Goal: Task Accomplishment & Management: Complete application form

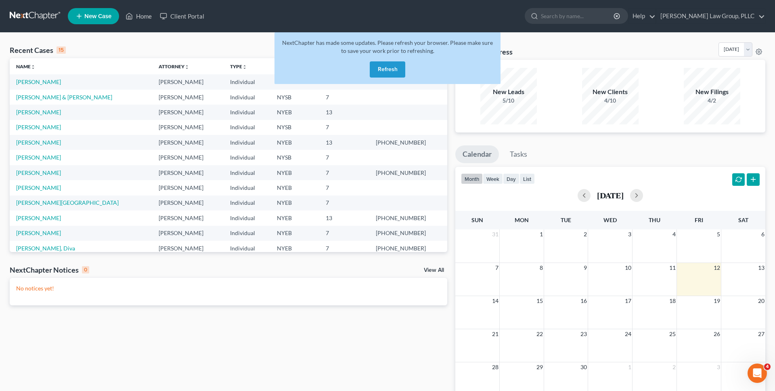
click at [386, 70] on button "Refresh" at bounding box center [388, 69] width 36 height 16
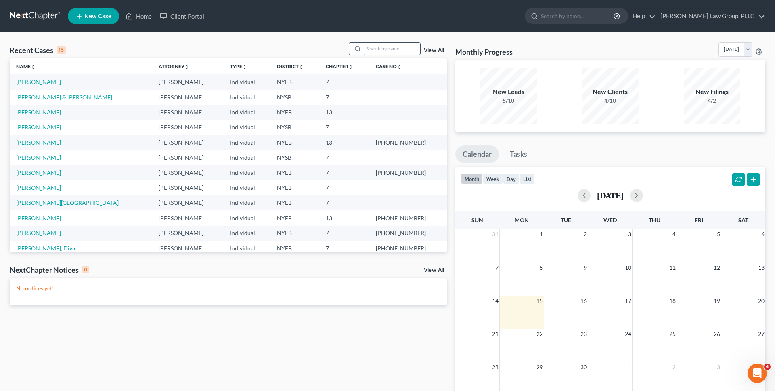
click at [398, 50] on input "search" at bounding box center [392, 49] width 57 height 12
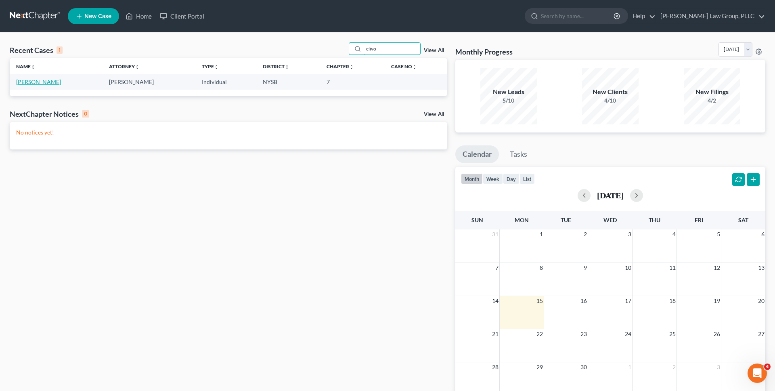
type input "elivo"
click at [21, 80] on link "[PERSON_NAME]" at bounding box center [38, 81] width 45 height 7
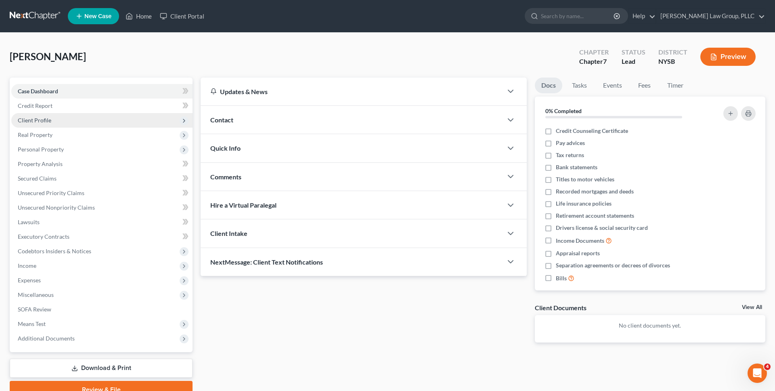
click at [104, 115] on span "Client Profile" at bounding box center [101, 120] width 181 height 15
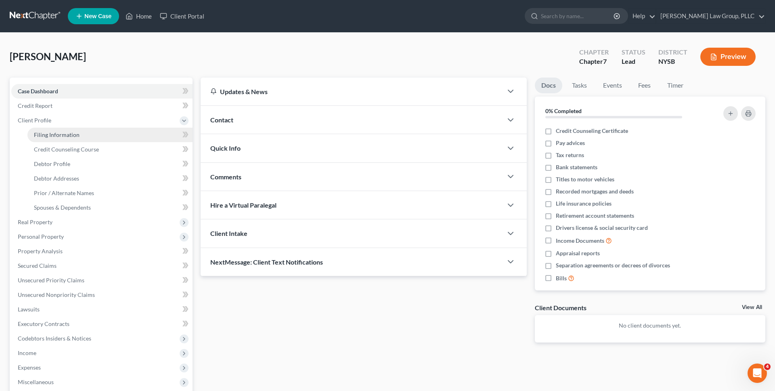
click at [99, 132] on link "Filing Information" at bounding box center [109, 135] width 165 height 15
select select "1"
select select "0"
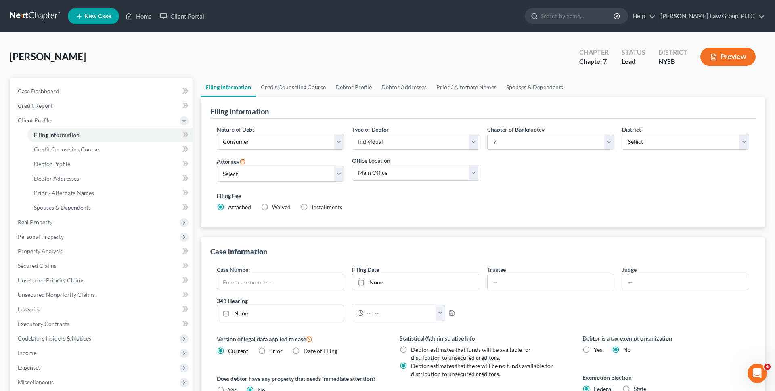
click at [329, 206] on span "Installments" at bounding box center [327, 206] width 31 height 7
click at [320, 206] on input "Installments Installments" at bounding box center [317, 205] width 5 height 5
radio input "true"
radio input "false"
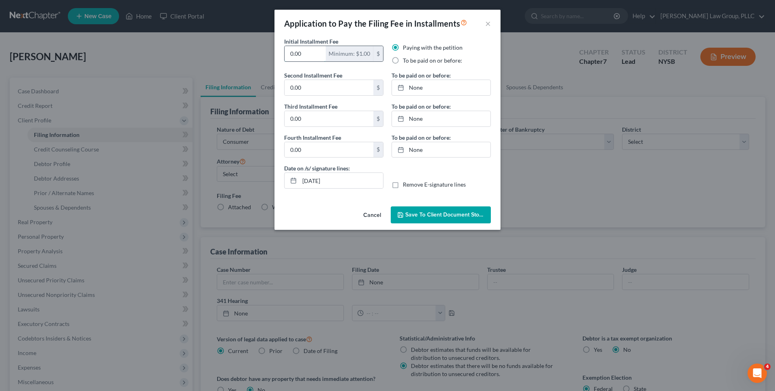
click at [311, 54] on input "0.00" at bounding box center [305, 53] width 41 height 15
type input "80"
click at [306, 88] on input "0.00" at bounding box center [329, 87] width 89 height 15
type input "86"
click at [321, 121] on input "0.00" at bounding box center [329, 118] width 89 height 15
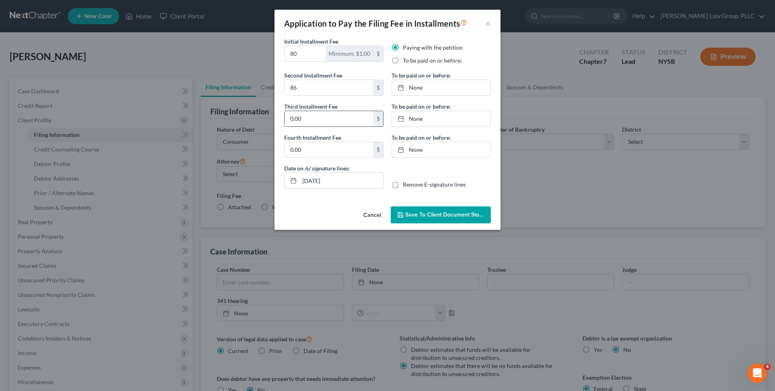
paste input "86"
type input "86"
click at [323, 151] on input "0.00" at bounding box center [329, 149] width 89 height 15
paste input "86"
type input "86"
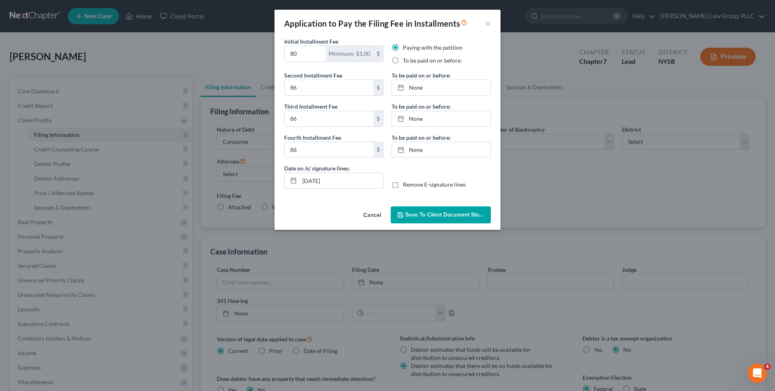
click at [433, 73] on label "To be paid on or before:" at bounding box center [421, 75] width 59 height 8
click at [433, 90] on link "None" at bounding box center [441, 87] width 99 height 15
type input "9/15/2025"
click at [482, 123] on link "None" at bounding box center [441, 118] width 99 height 15
type input "9/15/2025"
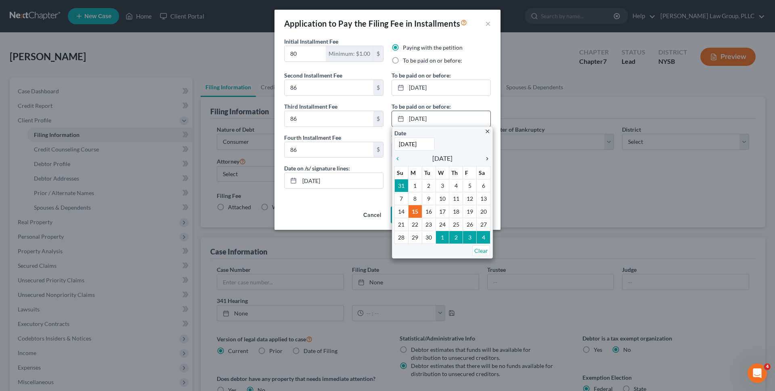
click at [486, 155] on icon "chevron_right" at bounding box center [485, 158] width 10 height 6
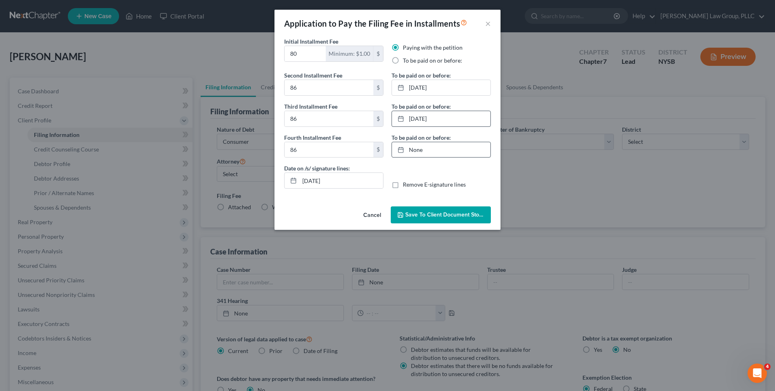
click at [446, 149] on link "None" at bounding box center [441, 149] width 99 height 15
type input "9/15/2025"
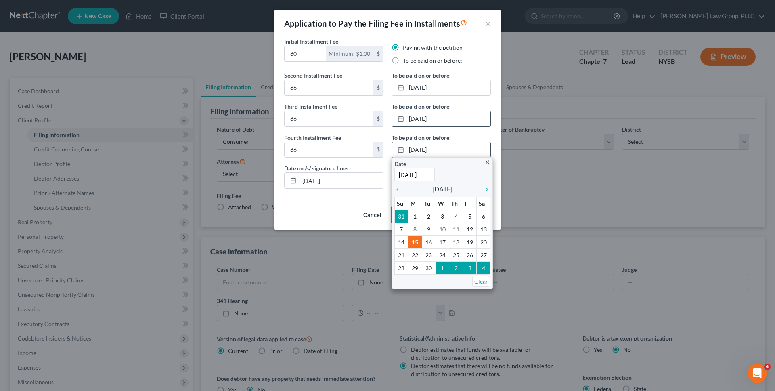
click at [490, 187] on div "close Date 9/15/2025 Time 12:00 AM chevron_left September 2025 chevron_right Su…" at bounding box center [442, 223] width 101 height 132
click at [489, 187] on icon "chevron_right" at bounding box center [485, 189] width 10 height 6
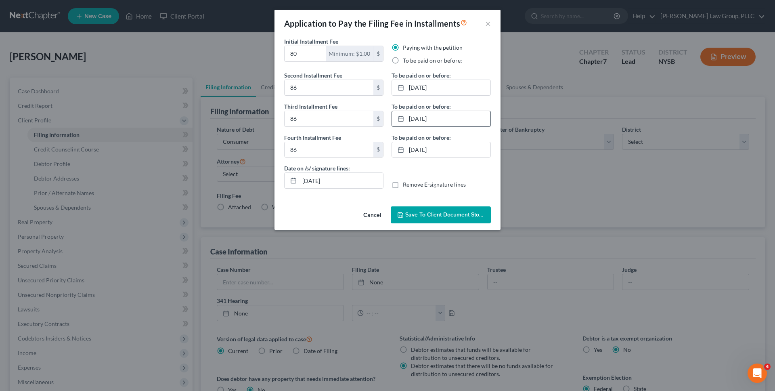
click at [426, 177] on div "Date on /s/ signature lines: 09/15/2025 Remove E-signature lines" at bounding box center [387, 179] width 215 height 31
click at [426, 182] on label "Remove E-signature lines" at bounding box center [434, 184] width 63 height 8
click at [411, 182] on input "Remove E-signature lines" at bounding box center [408, 182] width 5 height 5
checkbox input "true"
click at [423, 217] on span "Save to Client Document Storage" at bounding box center [448, 214] width 86 height 7
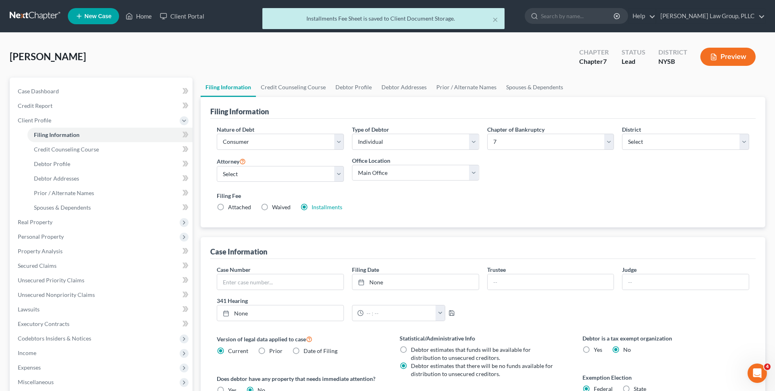
scroll to position [141, 0]
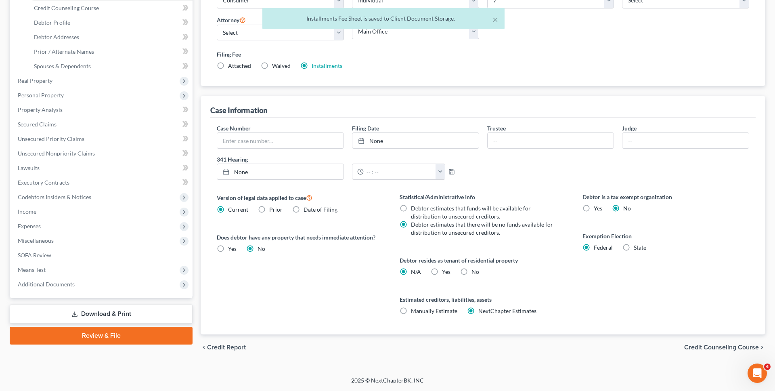
click at [122, 292] on div "Case Dashboard Payments Invoices Payments Payments Credit Report Client Profile…" at bounding box center [101, 117] width 183 height 362
click at [117, 286] on span "Additional Documents" at bounding box center [101, 284] width 181 height 15
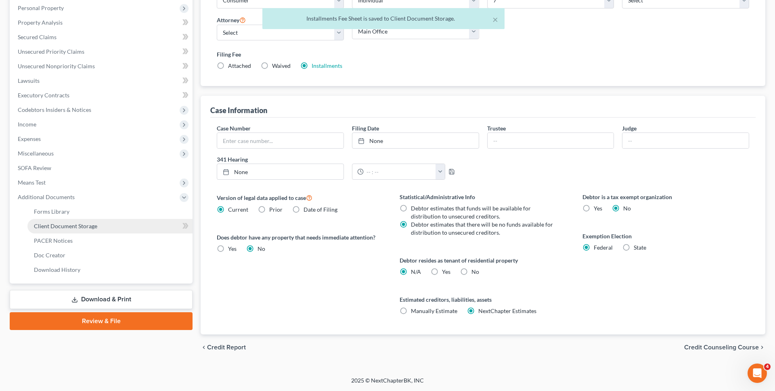
click at [120, 219] on link "Client Document Storage" at bounding box center [109, 226] width 165 height 15
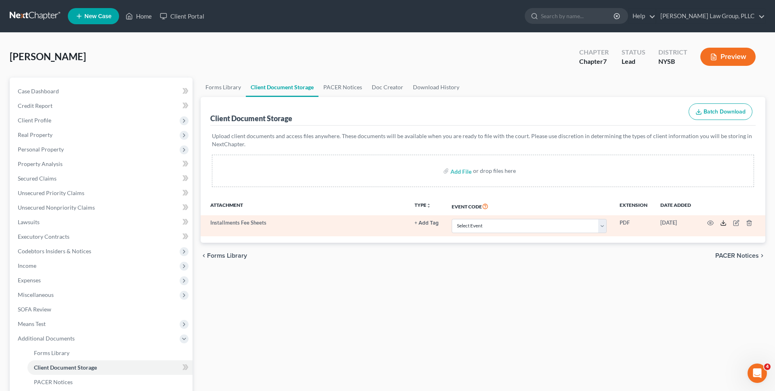
click at [725, 223] on icon at bounding box center [723, 223] width 6 height 6
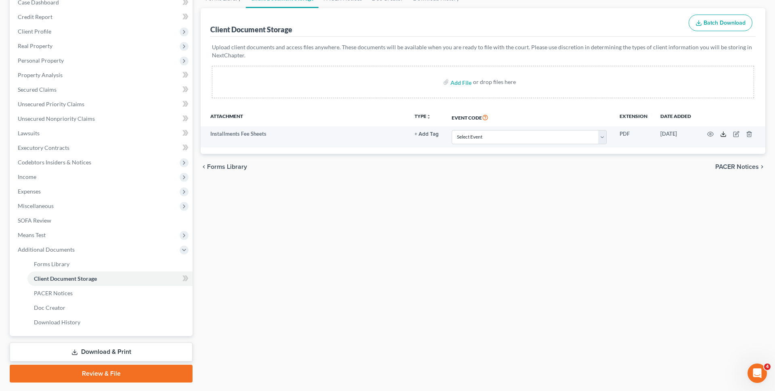
scroll to position [111, 0]
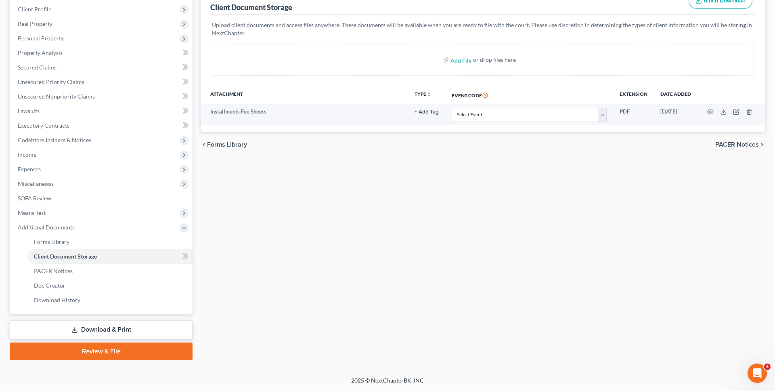
click at [116, 331] on link "Download & Print" at bounding box center [101, 329] width 183 height 19
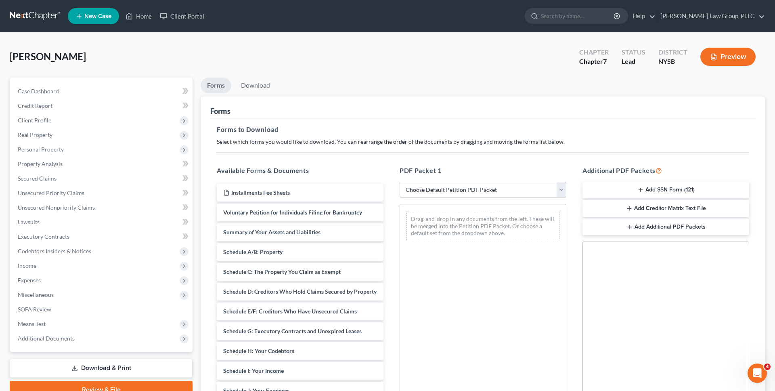
click at [507, 193] on select "Choose Default Petition PDF Packet Complete Bankruptcy Petition (all forms and …" at bounding box center [483, 190] width 167 height 16
select select "0"
click at [400, 182] on select "Choose Default Petition PDF Packet Complete Bankruptcy Petition (all forms and …" at bounding box center [483, 190] width 167 height 16
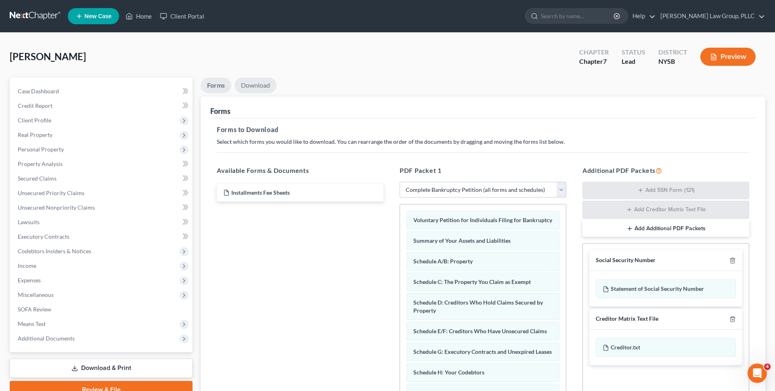
click at [251, 87] on link "Download" at bounding box center [256, 86] width 42 height 16
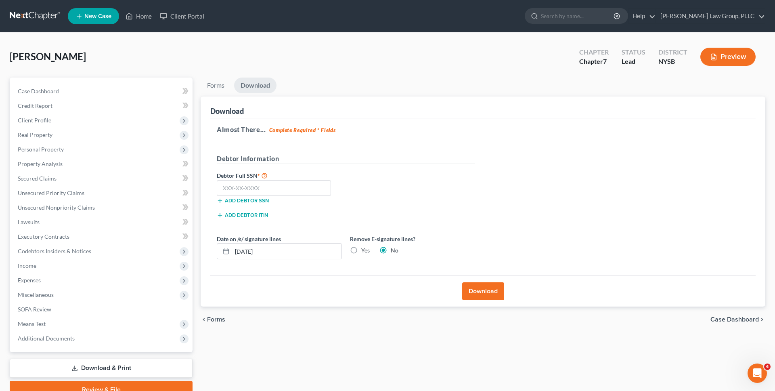
click at [352, 243] on label "Remove E-signature lines?" at bounding box center [412, 239] width 125 height 8
click at [361, 247] on label "Yes" at bounding box center [365, 250] width 8 height 8
click at [365, 247] on input "Yes" at bounding box center [367, 248] width 5 height 5
radio input "true"
radio input "false"
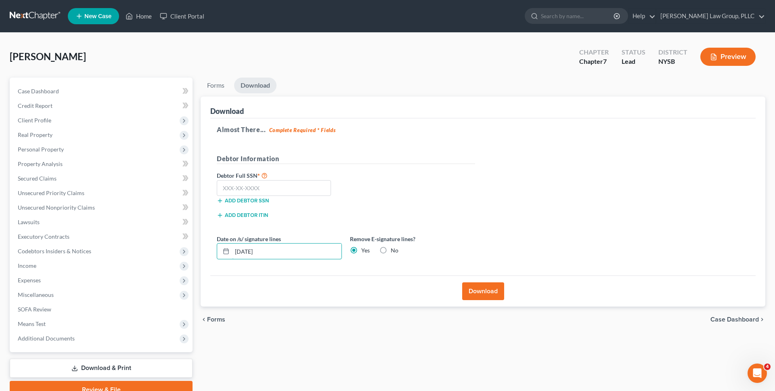
drag, startPoint x: 323, startPoint y: 254, endPoint x: 208, endPoint y: 254, distance: 114.7
click at [208, 254] on div "Download Almost There... Complete Required * Fields Debtor Information Debtor F…" at bounding box center [483, 201] width 565 height 210
click at [473, 284] on button "Download" at bounding box center [483, 291] width 42 height 18
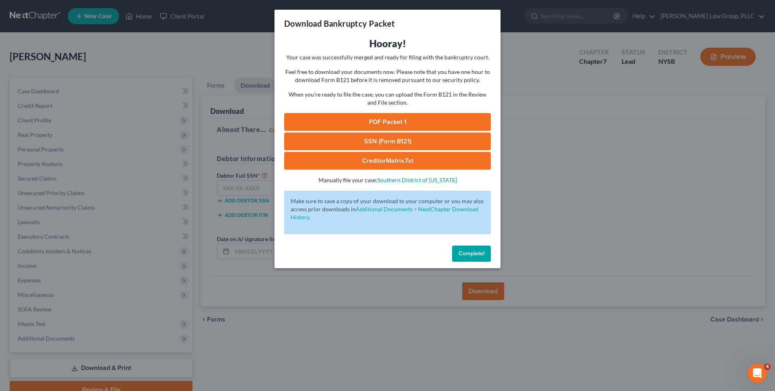
click at [329, 125] on link "PDF Packet 1" at bounding box center [387, 122] width 207 height 18
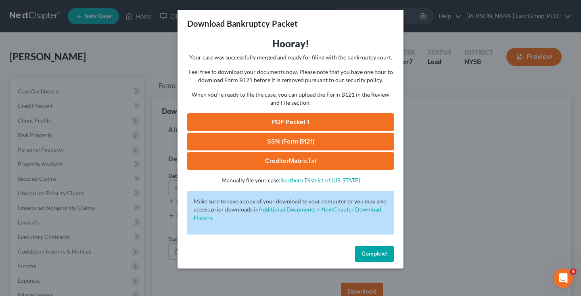
click at [373, 251] on span "Complete!" at bounding box center [375, 253] width 26 height 7
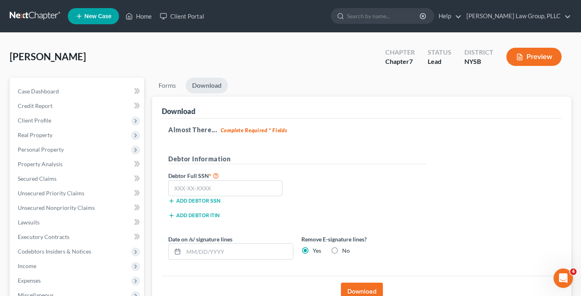
click at [361, 127] on h5 "Almost There... Complete Required * Fields" at bounding box center [361, 130] width 387 height 10
click at [42, 17] on link at bounding box center [36, 16] width 52 height 15
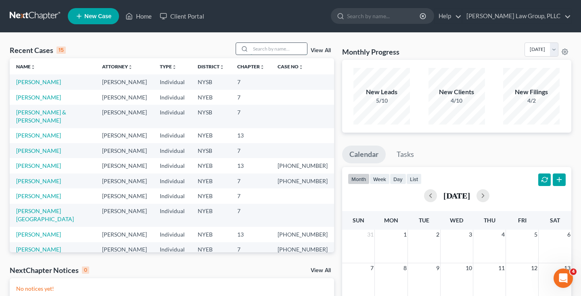
click at [285, 50] on input "search" at bounding box center [279, 49] width 57 height 12
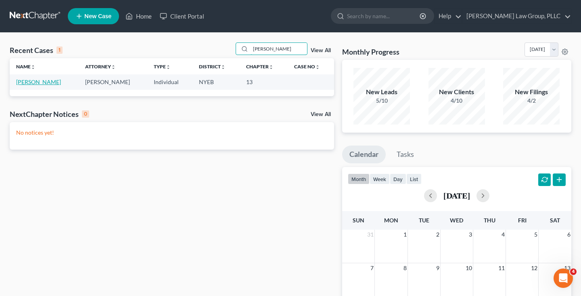
type input "[PERSON_NAME]"
click at [31, 81] on link "[PERSON_NAME]" at bounding box center [38, 81] width 45 height 7
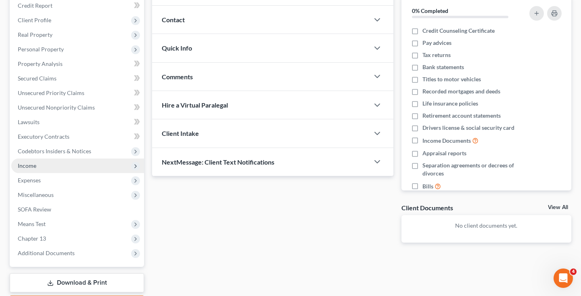
scroll to position [102, 0]
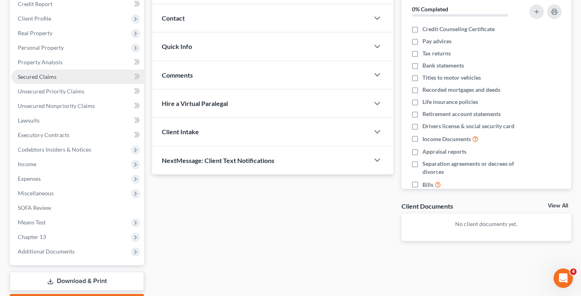
click at [86, 80] on link "Secured Claims" at bounding box center [77, 76] width 133 height 15
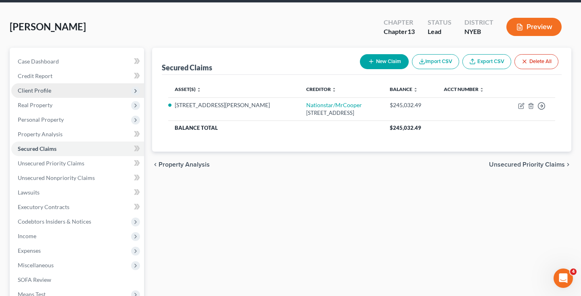
scroll to position [38, 0]
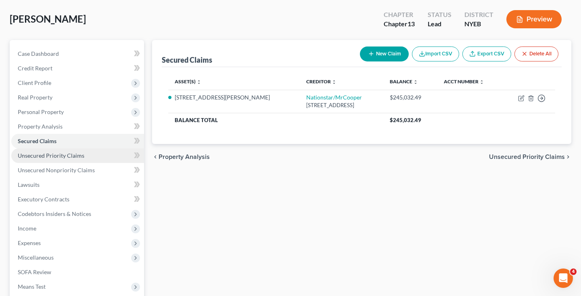
click at [82, 154] on span "Unsecured Priority Claims" at bounding box center [51, 155] width 67 height 7
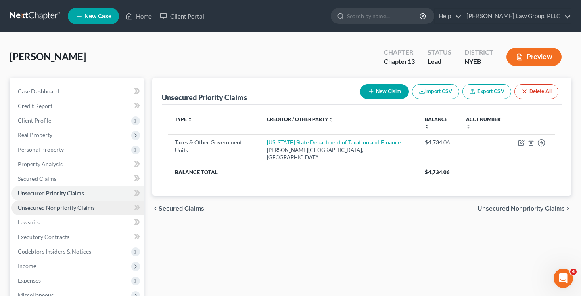
click at [88, 206] on span "Unsecured Nonpriority Claims" at bounding box center [56, 207] width 77 height 7
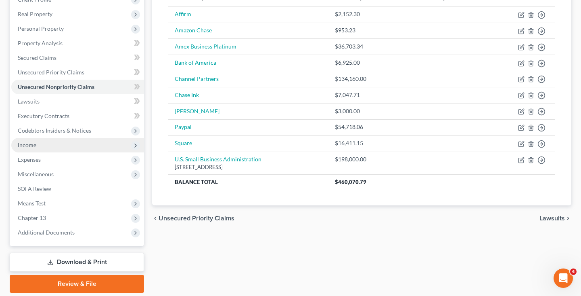
scroll to position [122, 0]
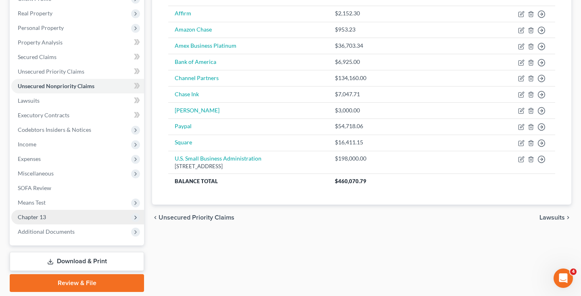
click at [84, 216] on span "Chapter 13" at bounding box center [77, 217] width 133 height 15
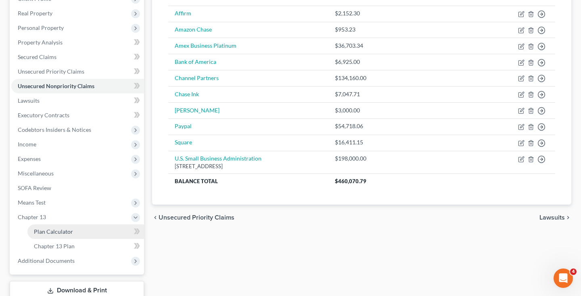
click at [85, 229] on link "Plan Calculator" at bounding box center [85, 231] width 117 height 15
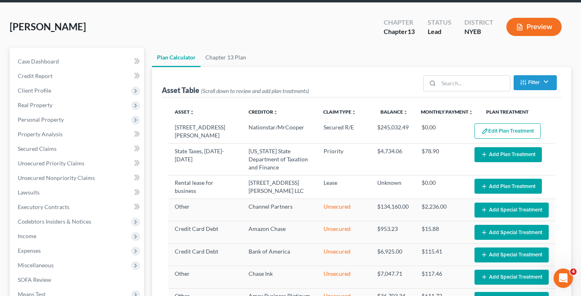
select select "59"
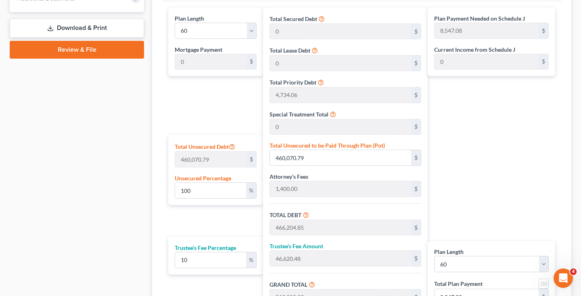
scroll to position [368, 0]
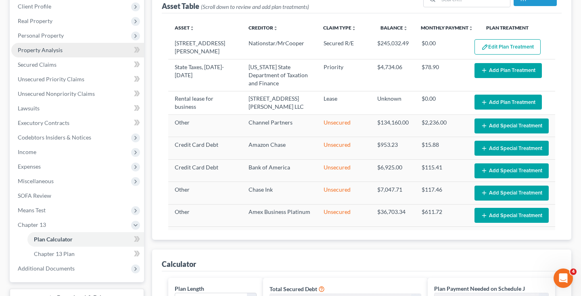
click at [99, 48] on link "Property Analysis" at bounding box center [77, 50] width 133 height 15
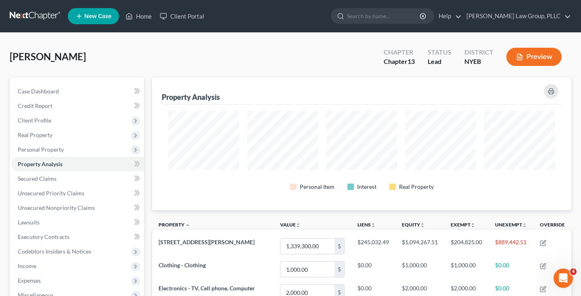
scroll to position [156, 0]
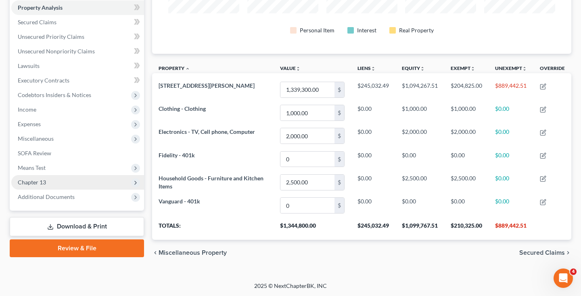
click at [97, 179] on span "Chapter 13" at bounding box center [77, 182] width 133 height 15
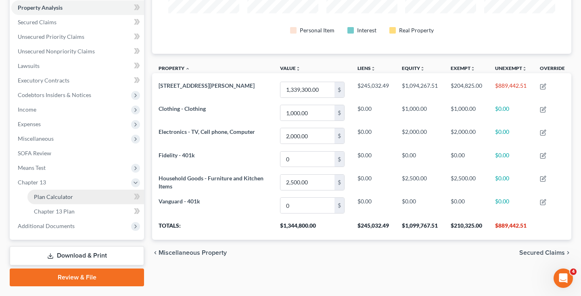
click at [97, 193] on link "Plan Calculator" at bounding box center [85, 196] width 117 height 15
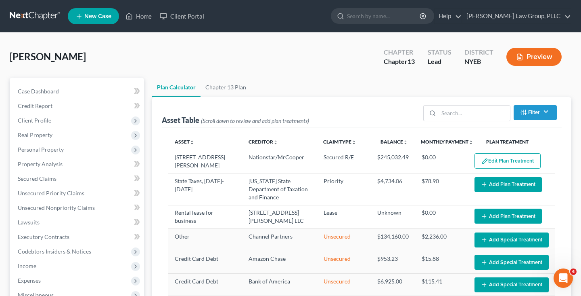
select select "59"
click at [64, 50] on span "[PERSON_NAME]" at bounding box center [48, 56] width 76 height 12
click at [72, 57] on span "[PERSON_NAME]" at bounding box center [48, 56] width 76 height 12
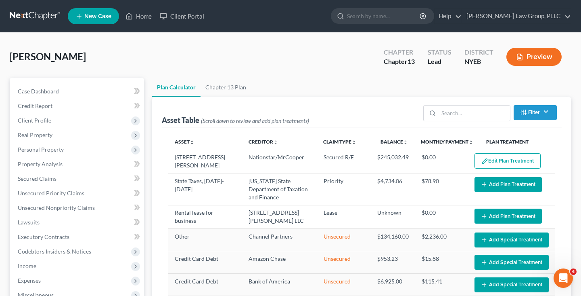
drag, startPoint x: 72, startPoint y: 58, endPoint x: 55, endPoint y: 58, distance: 16.6
click at [71, 58] on span "[PERSON_NAME]" at bounding box center [48, 56] width 76 height 12
click at [40, 58] on span "[PERSON_NAME]" at bounding box center [48, 56] width 76 height 12
drag, startPoint x: 40, startPoint y: 58, endPoint x: 122, endPoint y: 64, distance: 81.4
click at [44, 61] on span "[PERSON_NAME]" at bounding box center [48, 56] width 76 height 12
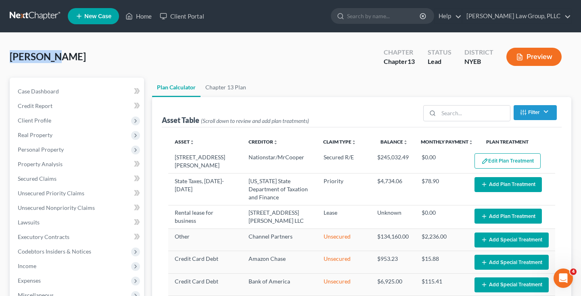
drag, startPoint x: 124, startPoint y: 64, endPoint x: 0, endPoint y: 53, distance: 124.0
click at [61, 78] on div "Case Dashboard Payments Invoices Payments Payments Credit Report Client Profile…" at bounding box center [77, 237] width 134 height 318
drag, startPoint x: 84, startPoint y: 56, endPoint x: 13, endPoint y: 59, distance: 70.3
click at [13, 59] on span "[PERSON_NAME]" at bounding box center [48, 56] width 76 height 12
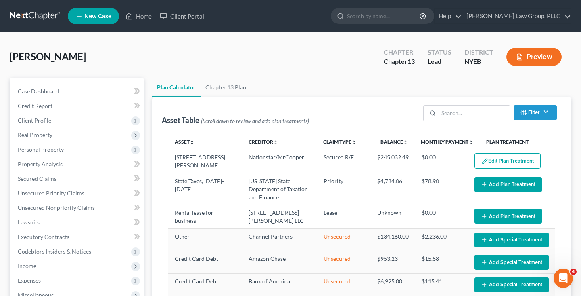
click at [13, 59] on span "[PERSON_NAME]" at bounding box center [48, 56] width 76 height 12
click at [177, 67] on div "[PERSON_NAME] Upgraded Chapter Chapter 13 Status Lead District NYEB Preview" at bounding box center [291, 59] width 562 height 35
click at [47, 17] on link at bounding box center [36, 16] width 52 height 15
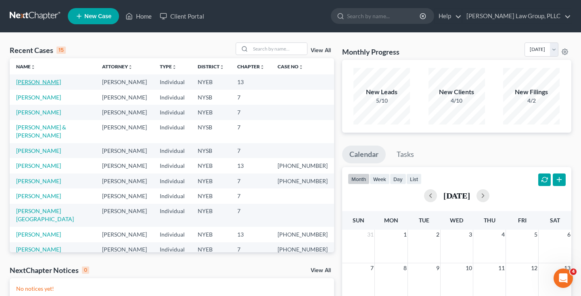
click at [41, 84] on link "[PERSON_NAME]" at bounding box center [38, 81] width 45 height 7
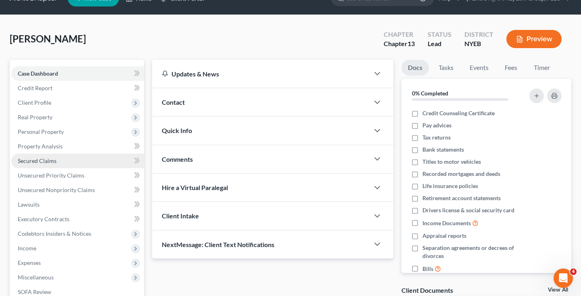
scroll to position [22, 0]
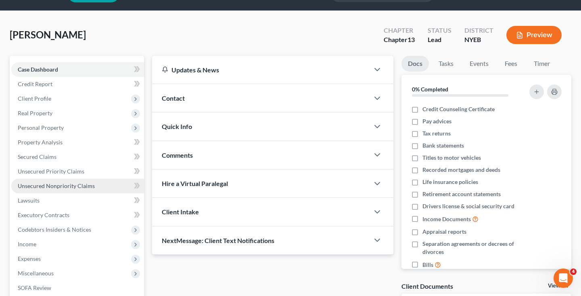
click at [113, 187] on link "Unsecured Nonpriority Claims" at bounding box center [77, 185] width 133 height 15
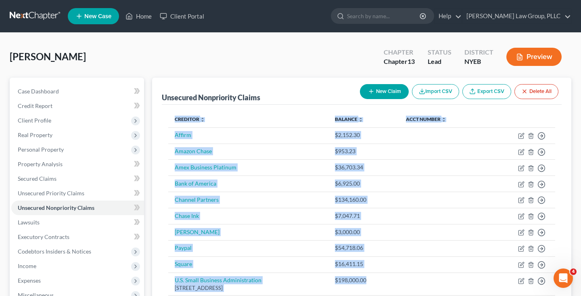
drag, startPoint x: 399, startPoint y: 184, endPoint x: 289, endPoint y: 92, distance: 143.3
click at [289, 92] on div "Unsecured Nonpriority Claims New Claim Import CSV Export CSV Delete All Credito…" at bounding box center [361, 202] width 419 height 249
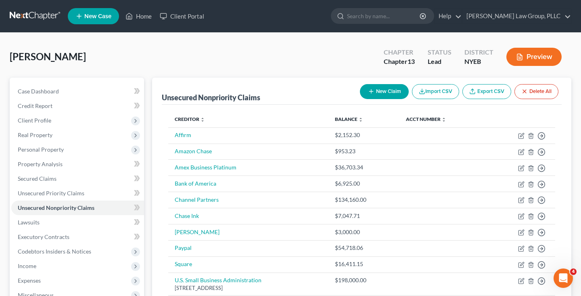
click at [288, 75] on div "[PERSON_NAME] Upgraded Chapter Chapter 13 Status Lead District NYEB Preview" at bounding box center [291, 59] width 562 height 35
